Goal: Task Accomplishment & Management: Manage account settings

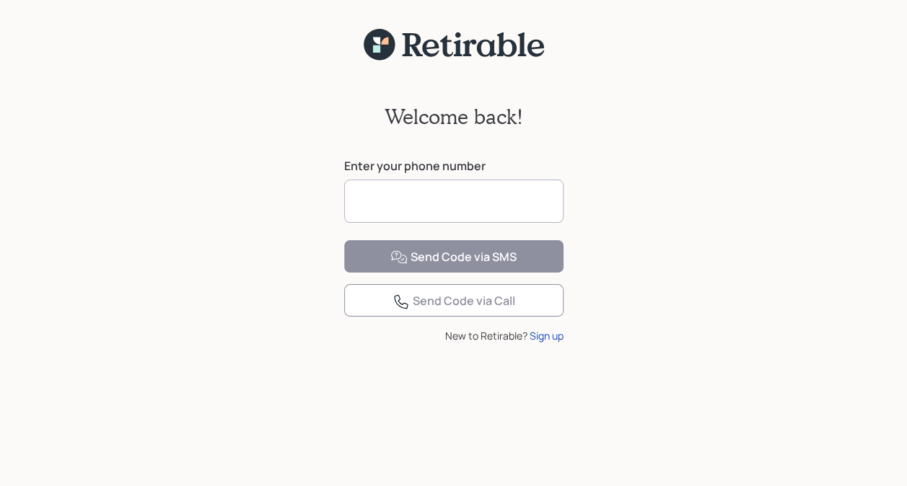
click at [407, 201] on input at bounding box center [453, 201] width 219 height 43
type input "**********"
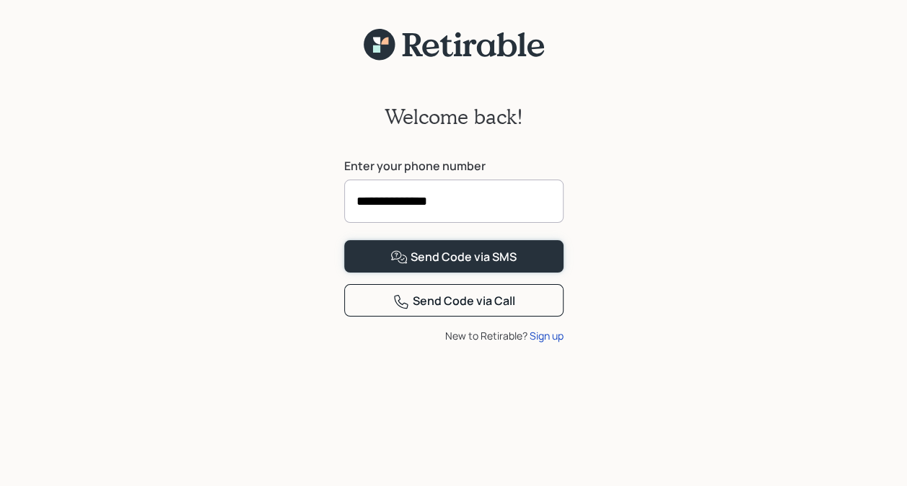
click at [424, 266] on div "Send Code via SMS" at bounding box center [453, 257] width 126 height 17
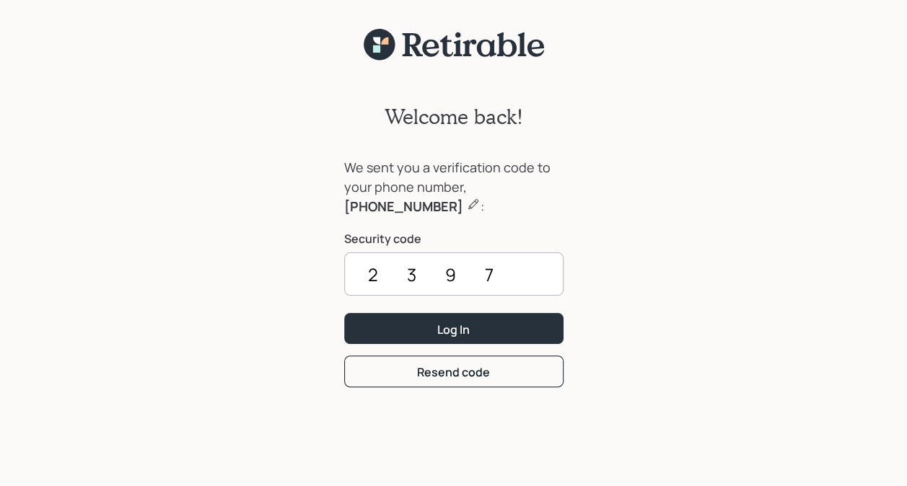
type input "2397"
click at [454, 325] on div "Log In" at bounding box center [453, 330] width 32 height 16
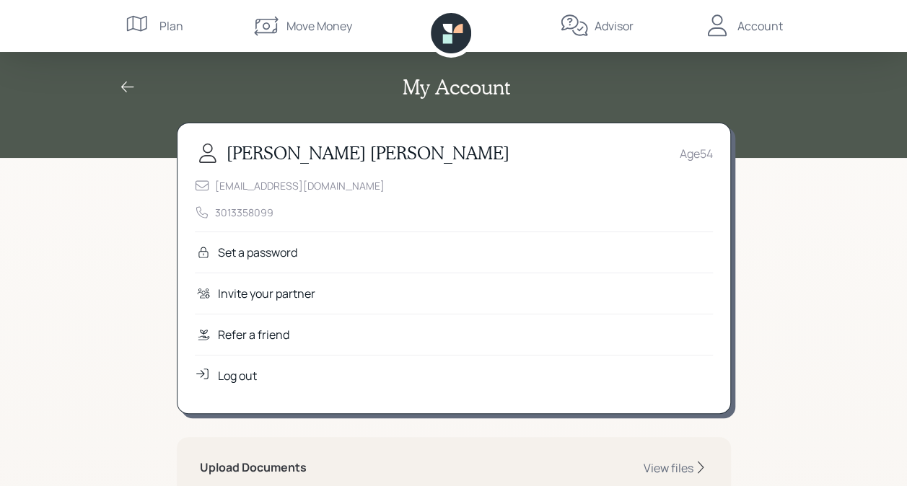
click at [165, 19] on div "Plan" at bounding box center [171, 25] width 24 height 17
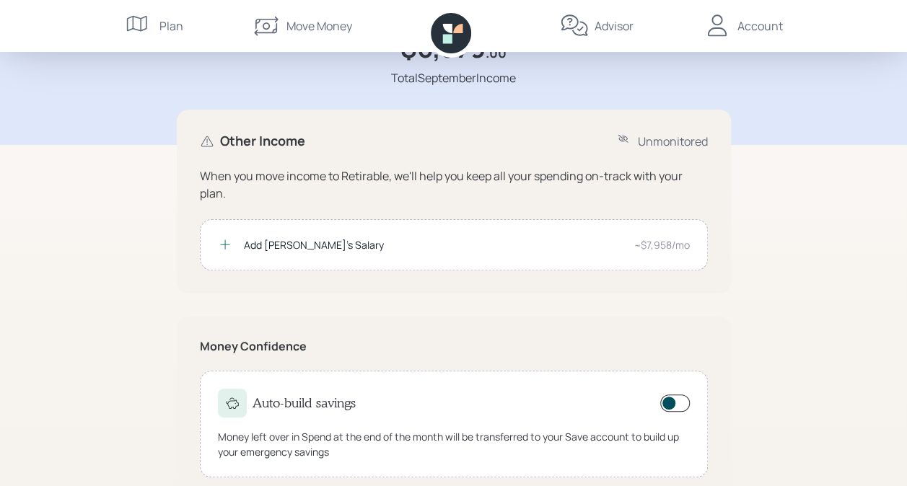
scroll to position [121, 0]
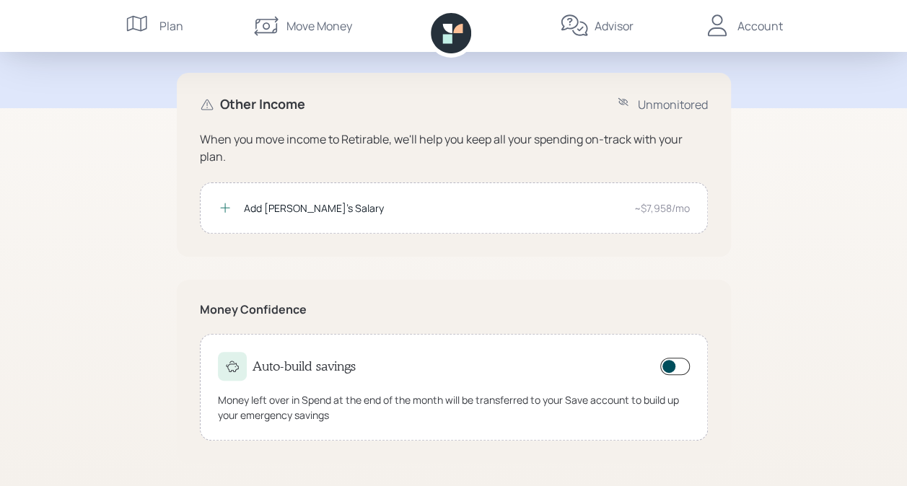
click at [665, 367] on span at bounding box center [675, 366] width 30 height 17
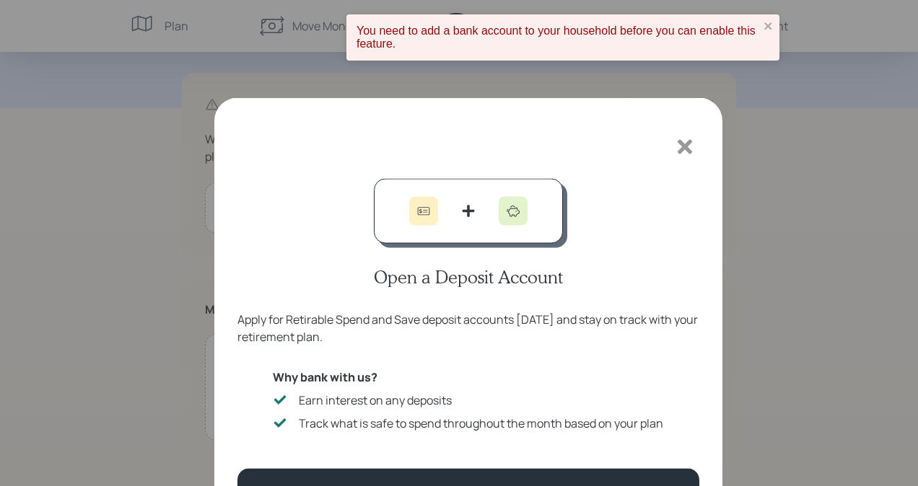
click at [690, 102] on icon at bounding box center [685, 97] width 14 height 14
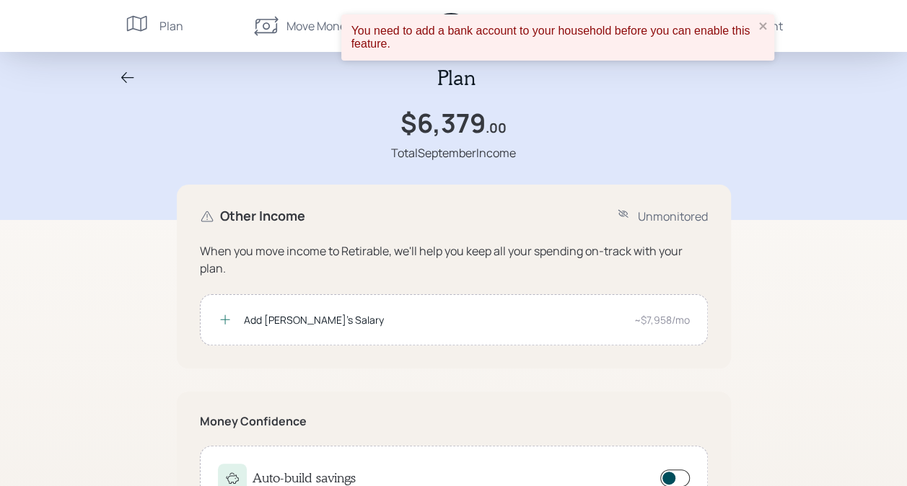
scroll to position [0, 0]
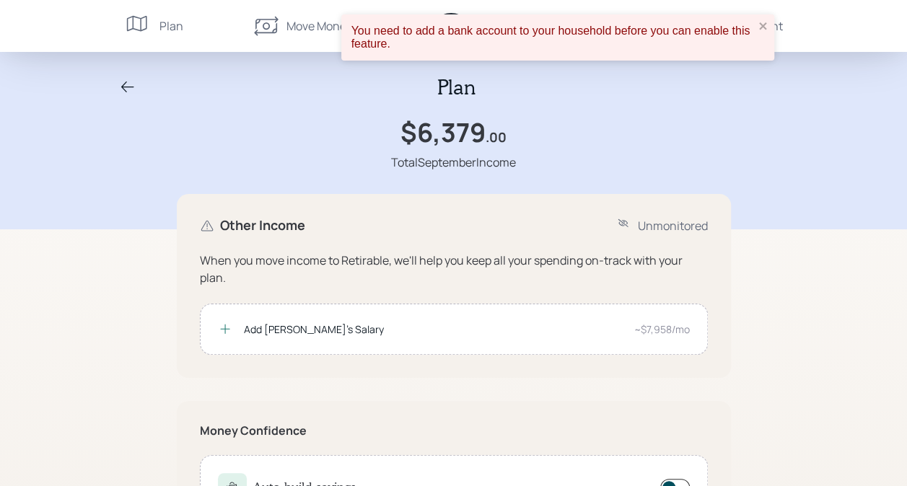
click at [768, 28] on div "You need to add a bank account to your household before you can enable this fea…" at bounding box center [557, 37] width 433 height 46
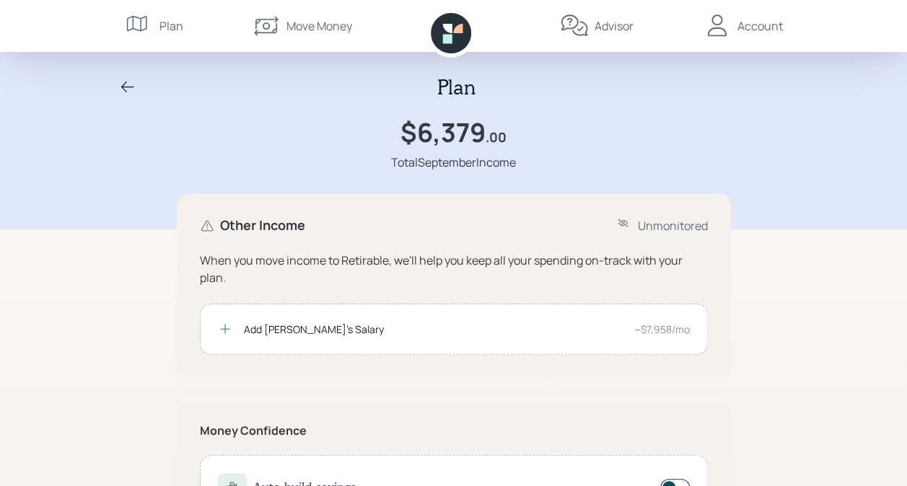
click at [160, 25] on div "Plan" at bounding box center [171, 25] width 24 height 17
click at [748, 31] on div "Account" at bounding box center [759, 25] width 45 height 17
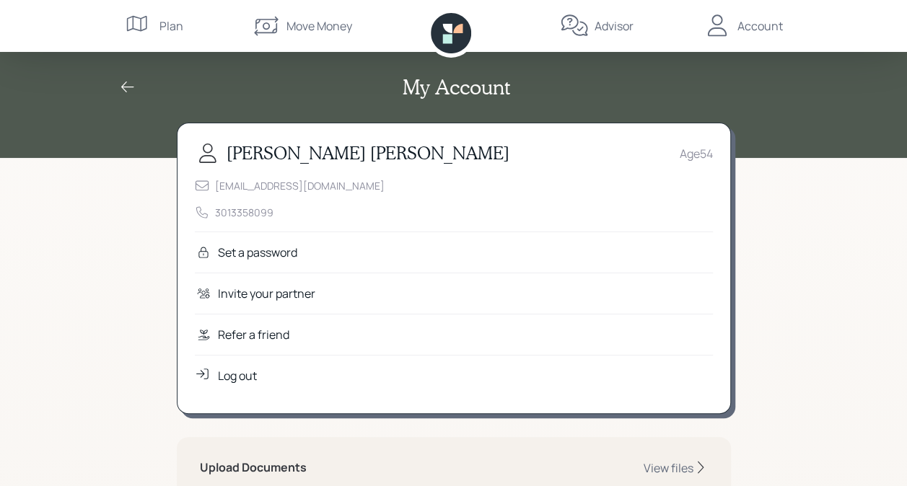
click at [248, 369] on div "Log out" at bounding box center [237, 375] width 39 height 17
